Goal: Navigation & Orientation: Find specific page/section

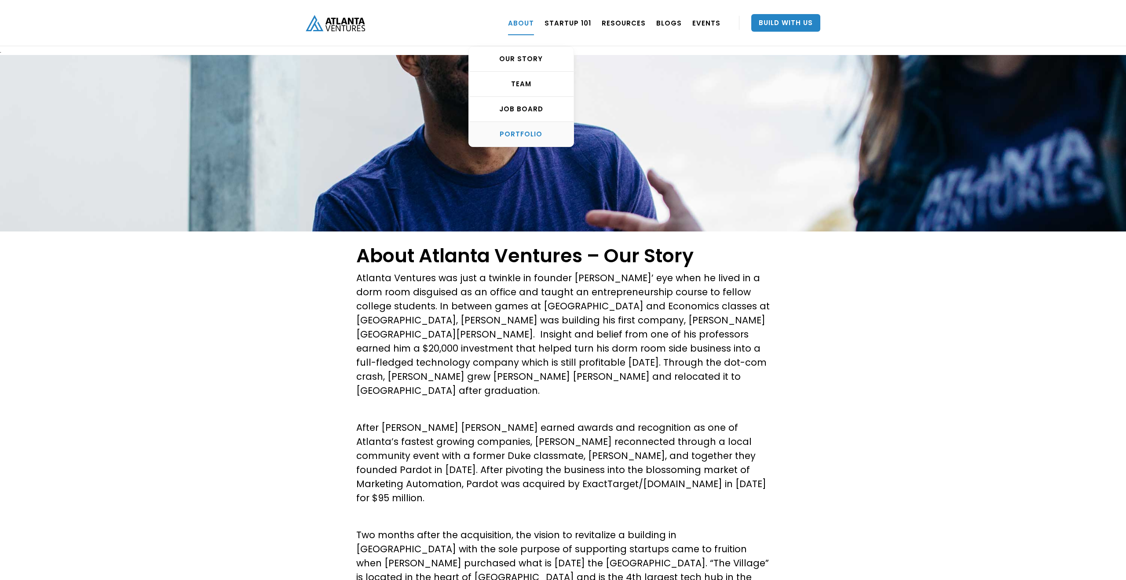
click at [528, 134] on div "PORTFOLIO" at bounding box center [521, 134] width 105 height 9
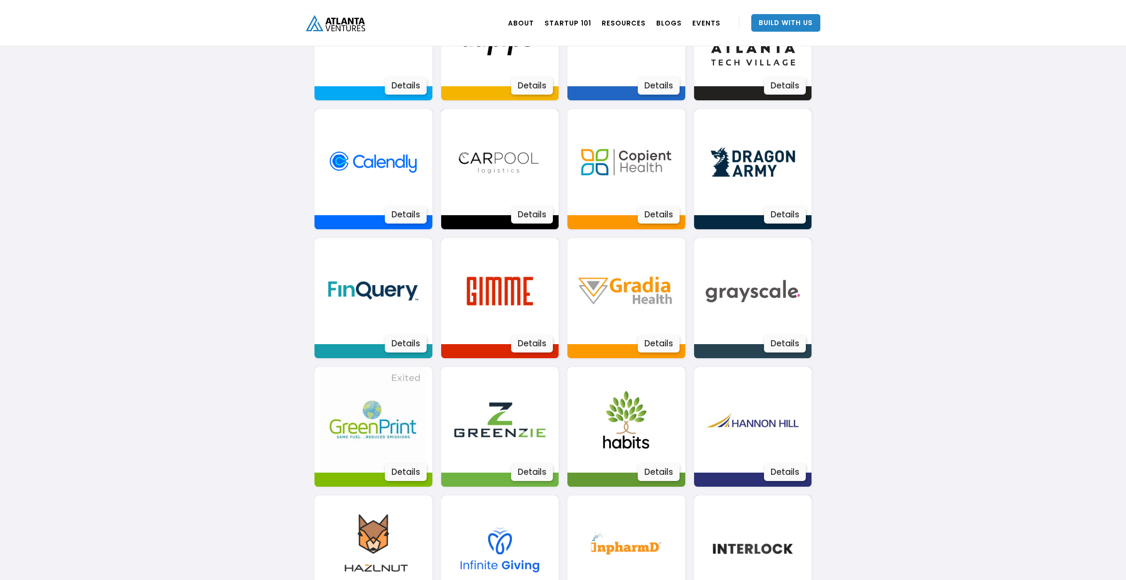
scroll to position [647, 0]
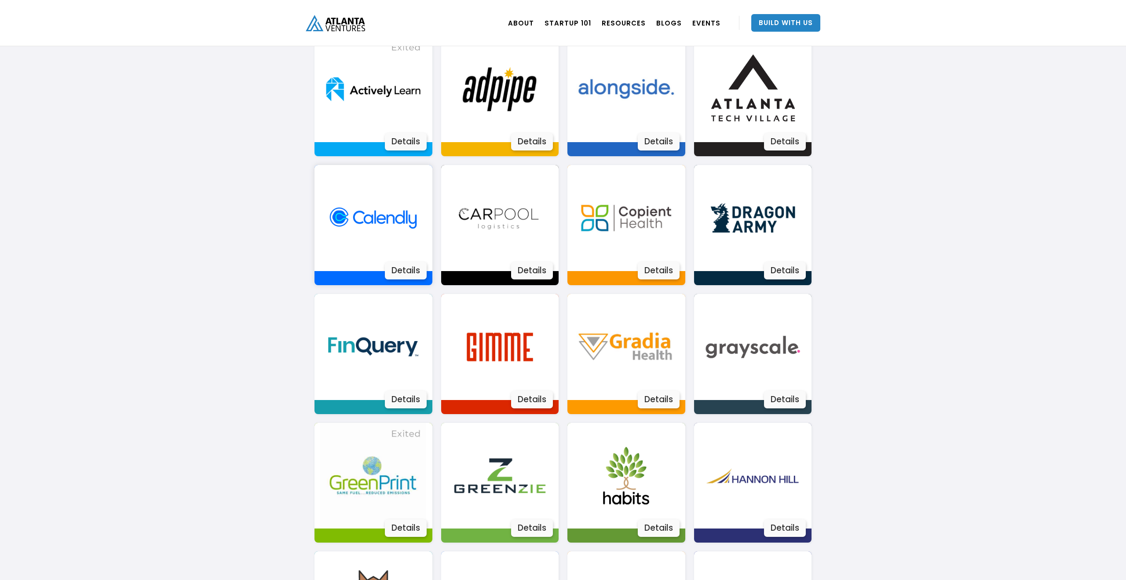
click at [393, 268] on div "Details" at bounding box center [406, 271] width 42 height 18
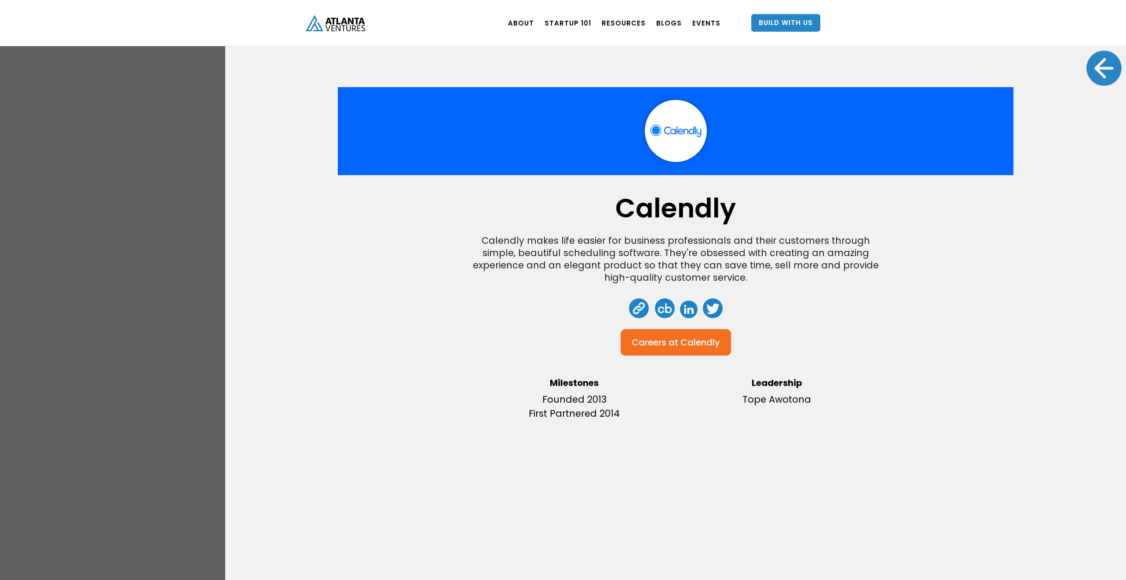
click at [195, 234] on div "Calendly Calendly makes life easier for business professionals and their custom…" at bounding box center [563, 290] width 1126 height 580
click at [1099, 68] on div at bounding box center [1104, 68] width 35 height 35
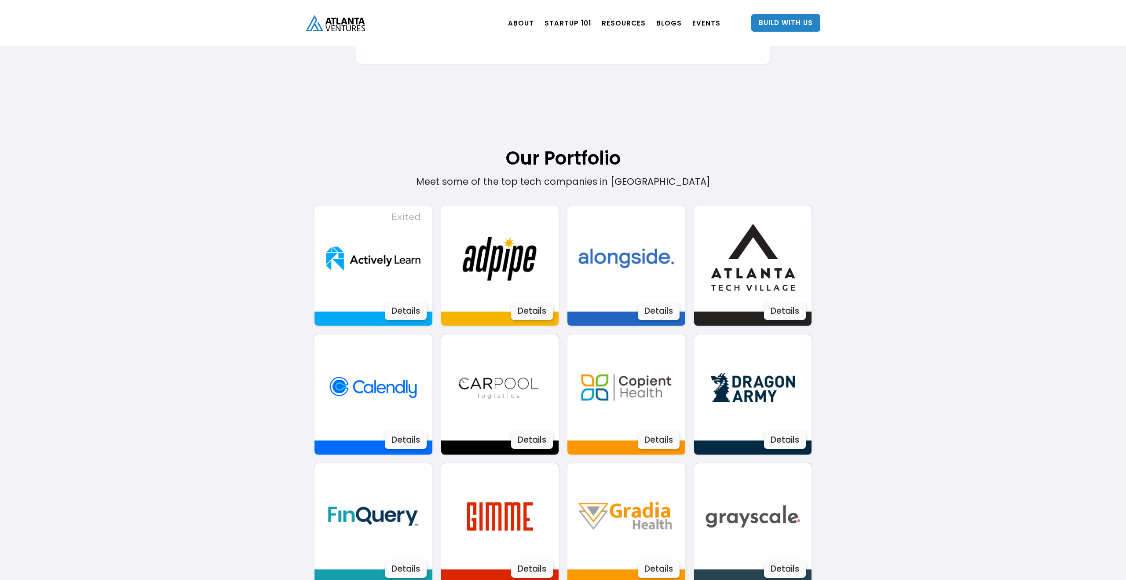
scroll to position [475, 0]
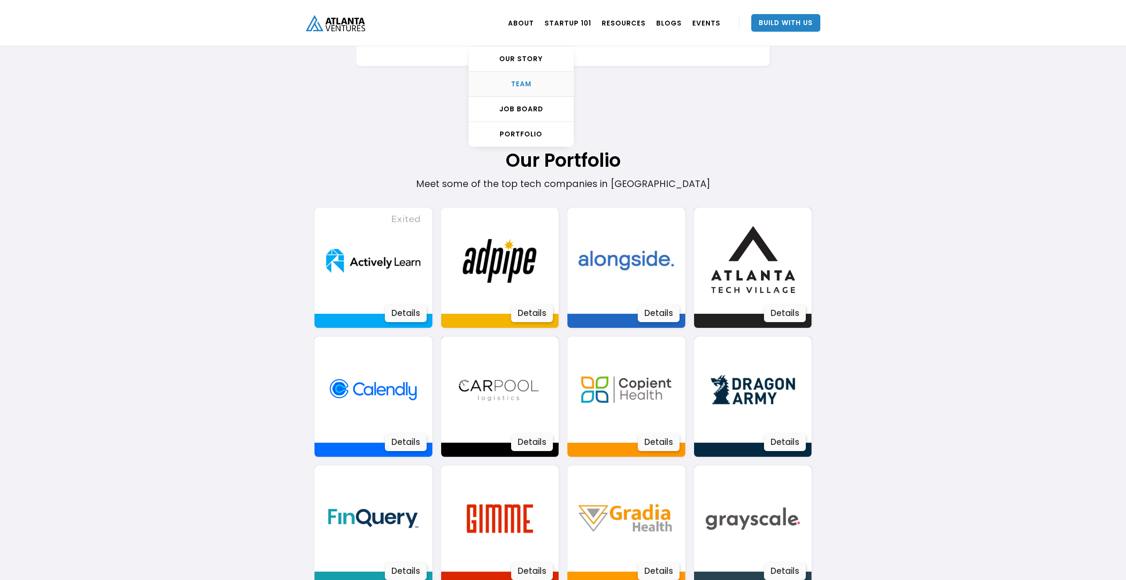
click at [537, 81] on div "TEAM" at bounding box center [521, 84] width 105 height 9
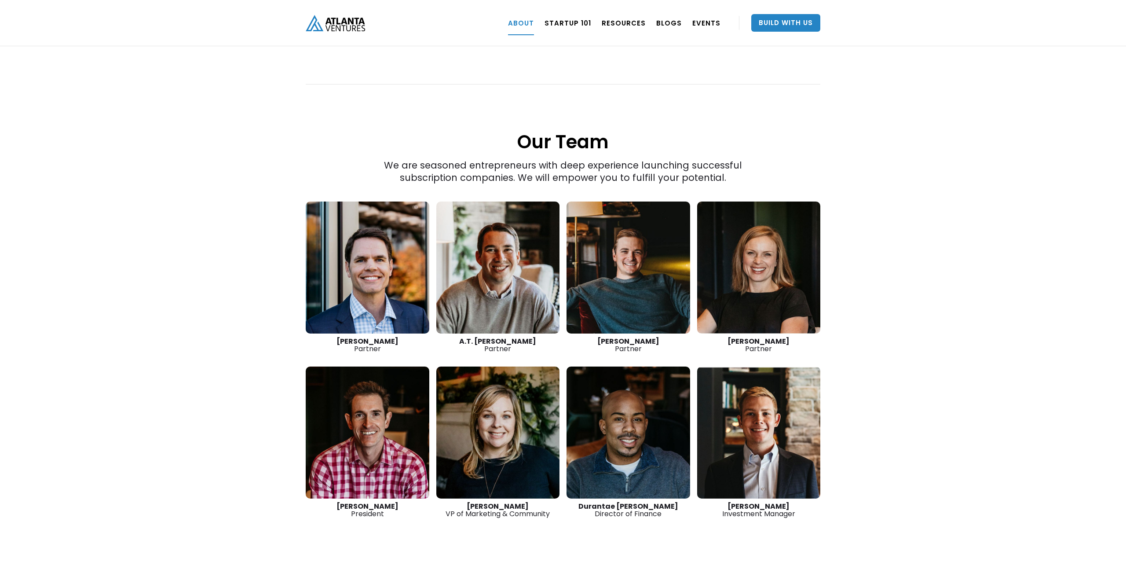
scroll to position [1136, 0]
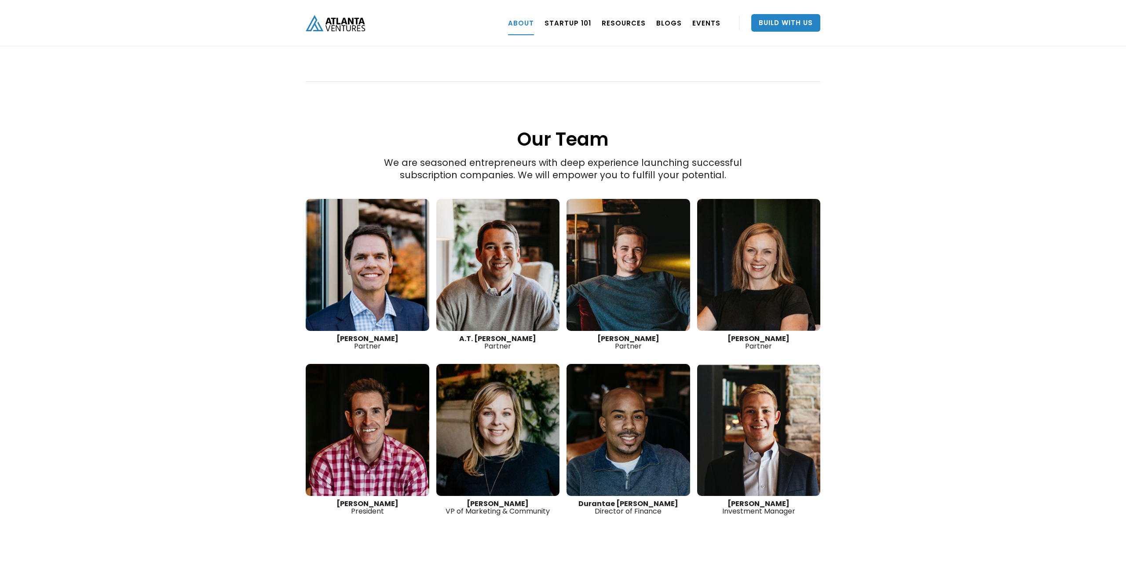
click at [376, 233] on link at bounding box center [368, 265] width 124 height 132
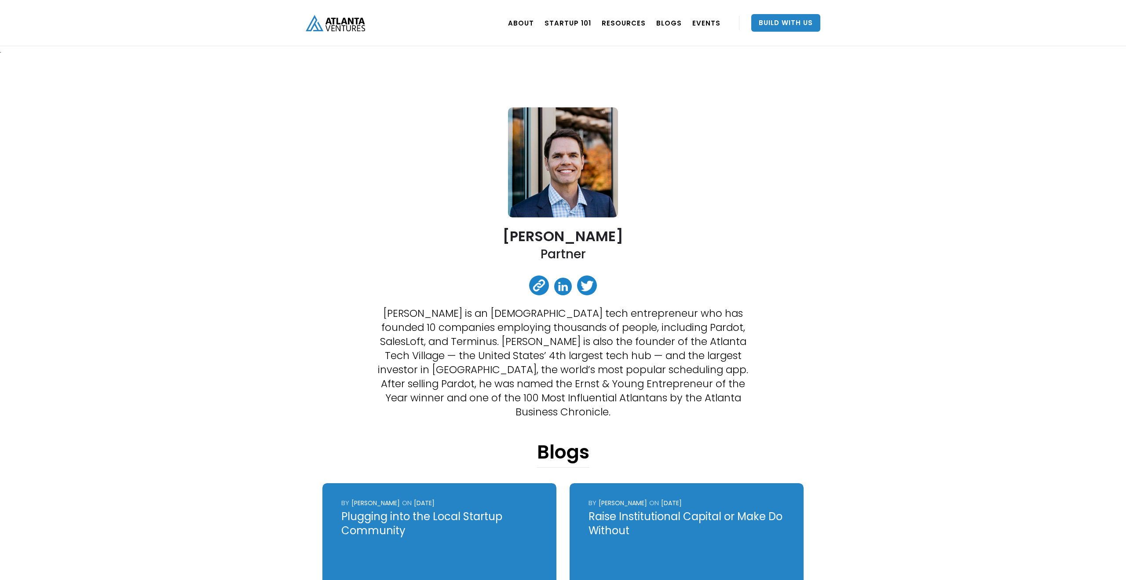
scroll to position [2, 0]
